Goal: Find contact information: Obtain details needed to contact an individual or organization

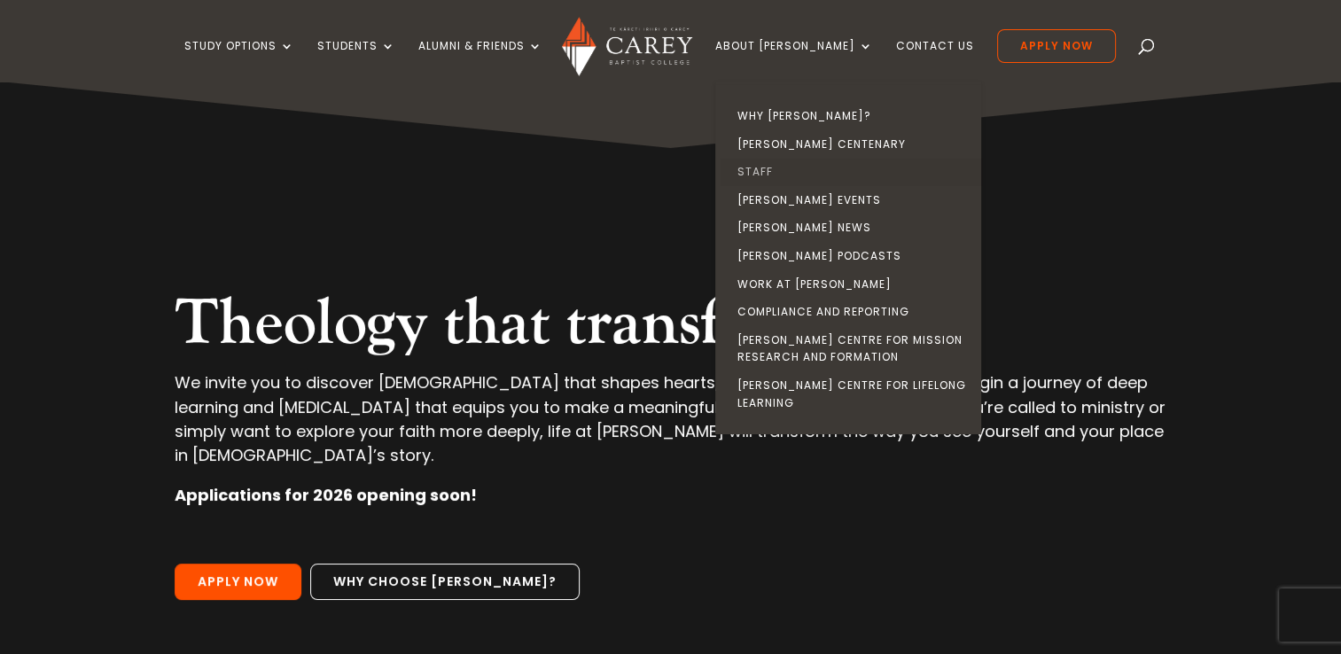
click at [773, 173] on link "Staff" at bounding box center [853, 172] width 266 height 28
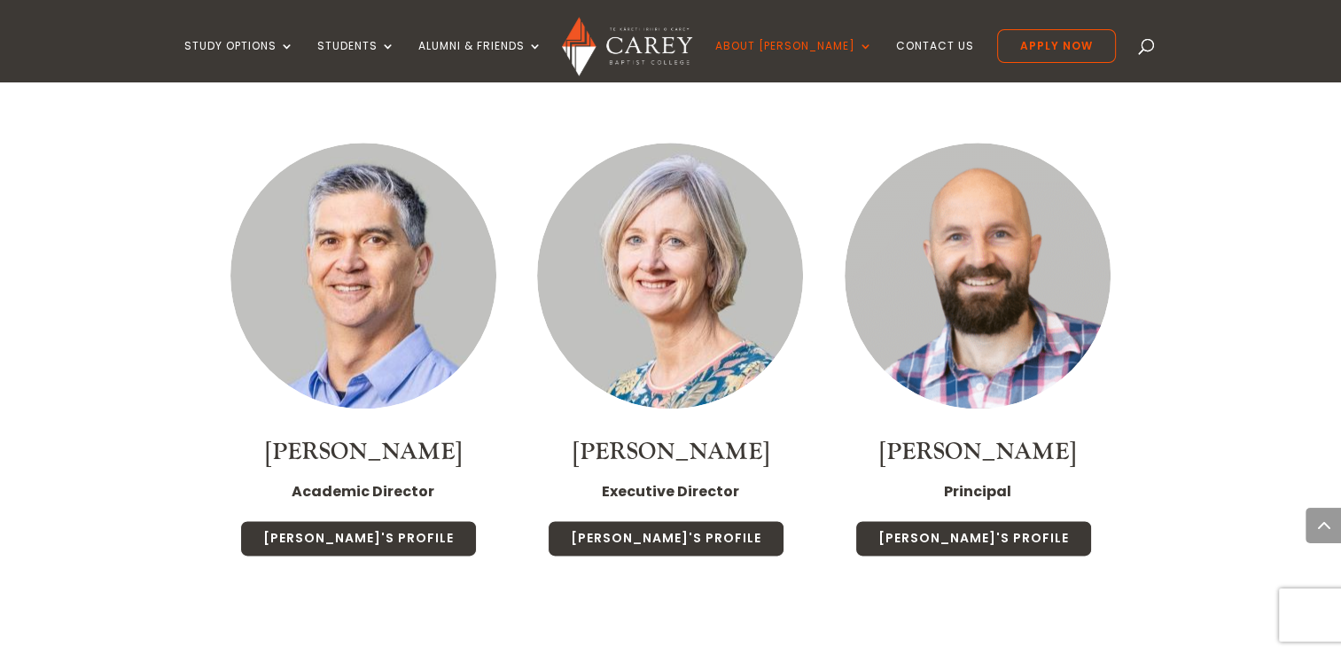
scroll to position [2039, 0]
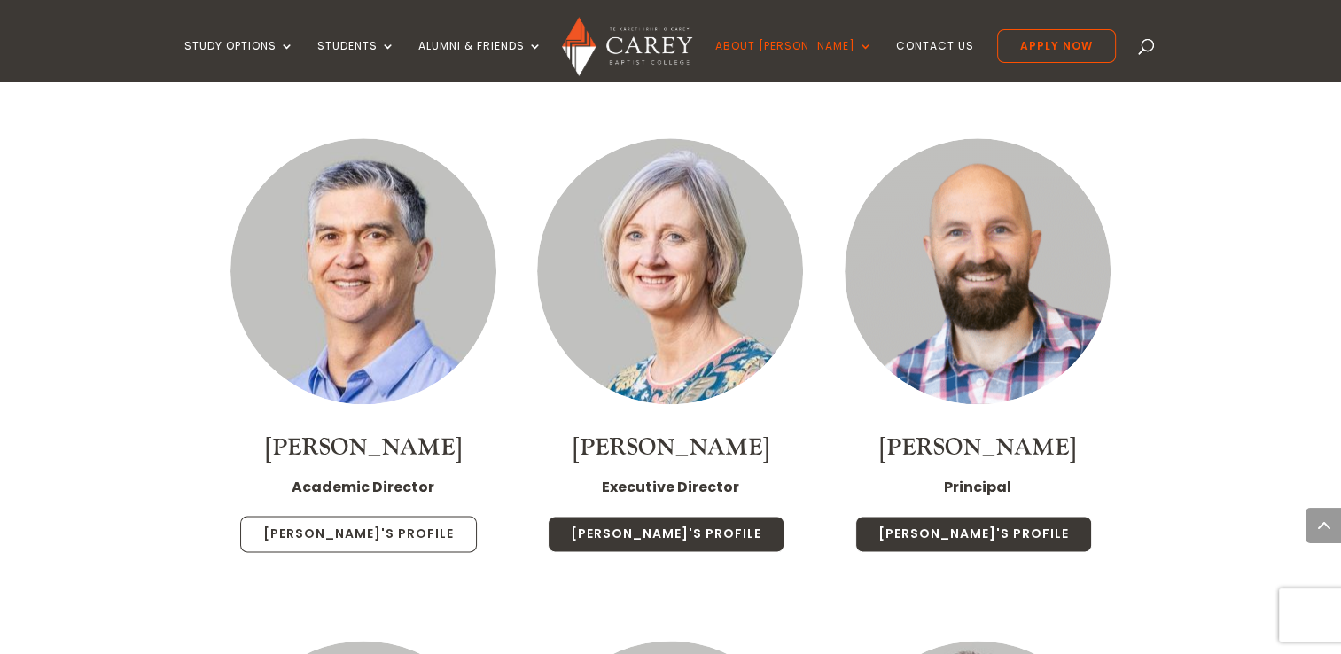
click at [351, 516] on link "Rob's Profile" at bounding box center [358, 534] width 237 height 37
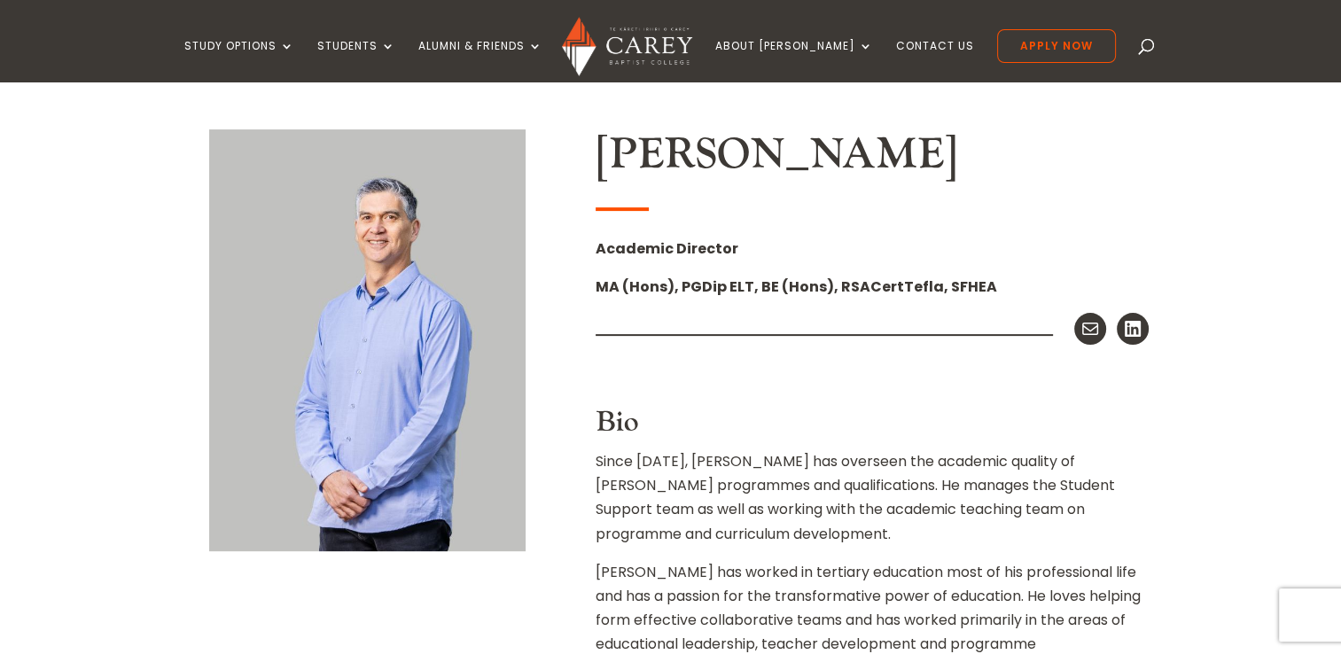
scroll to position [443, 0]
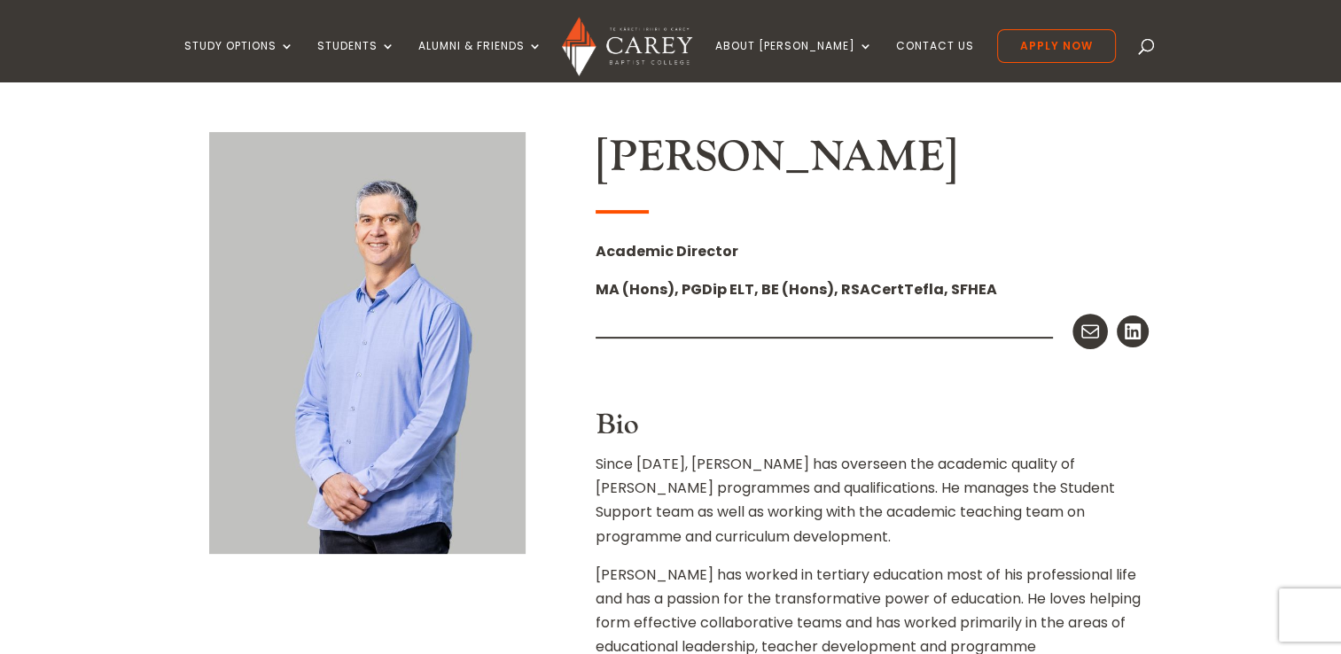
click at [1095, 335] on icon at bounding box center [1090, 331] width 23 height 23
